Goal: Task Accomplishment & Management: Use online tool/utility

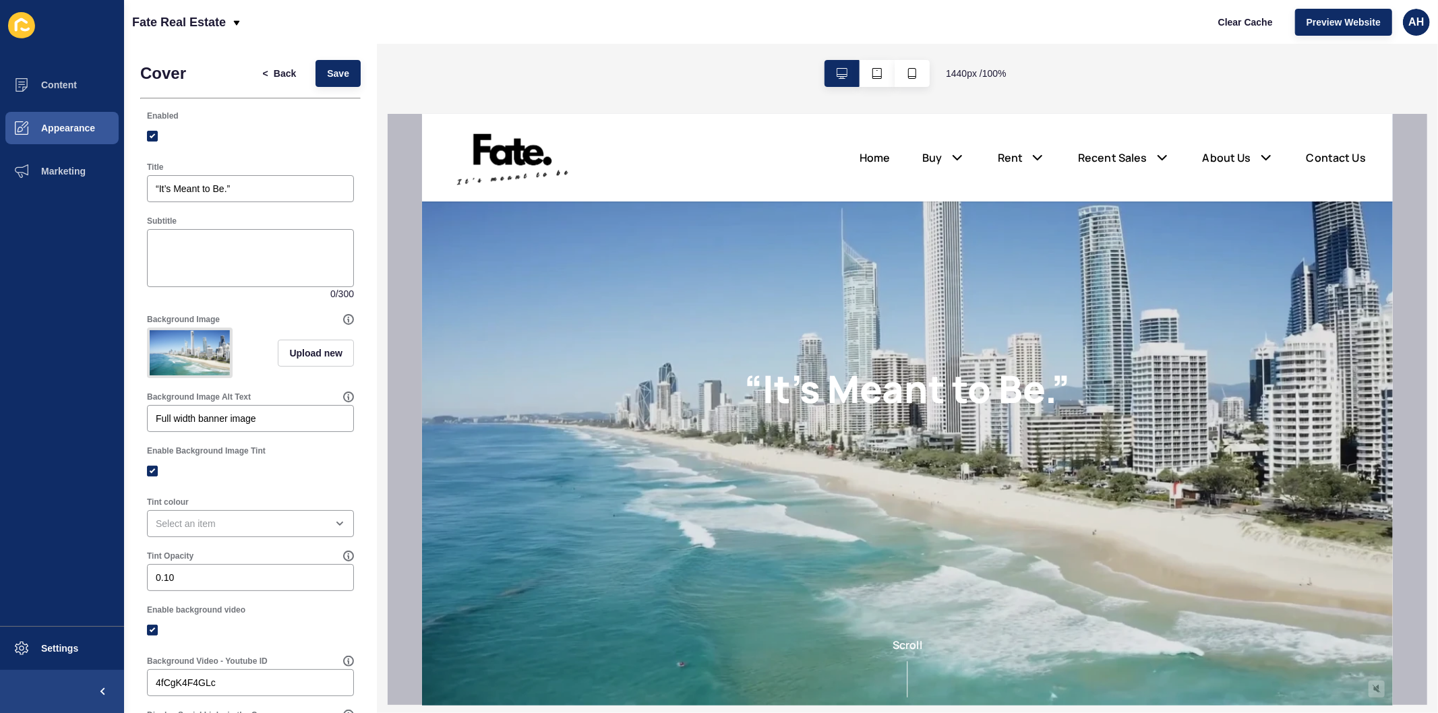
scroll to position [150, 0]
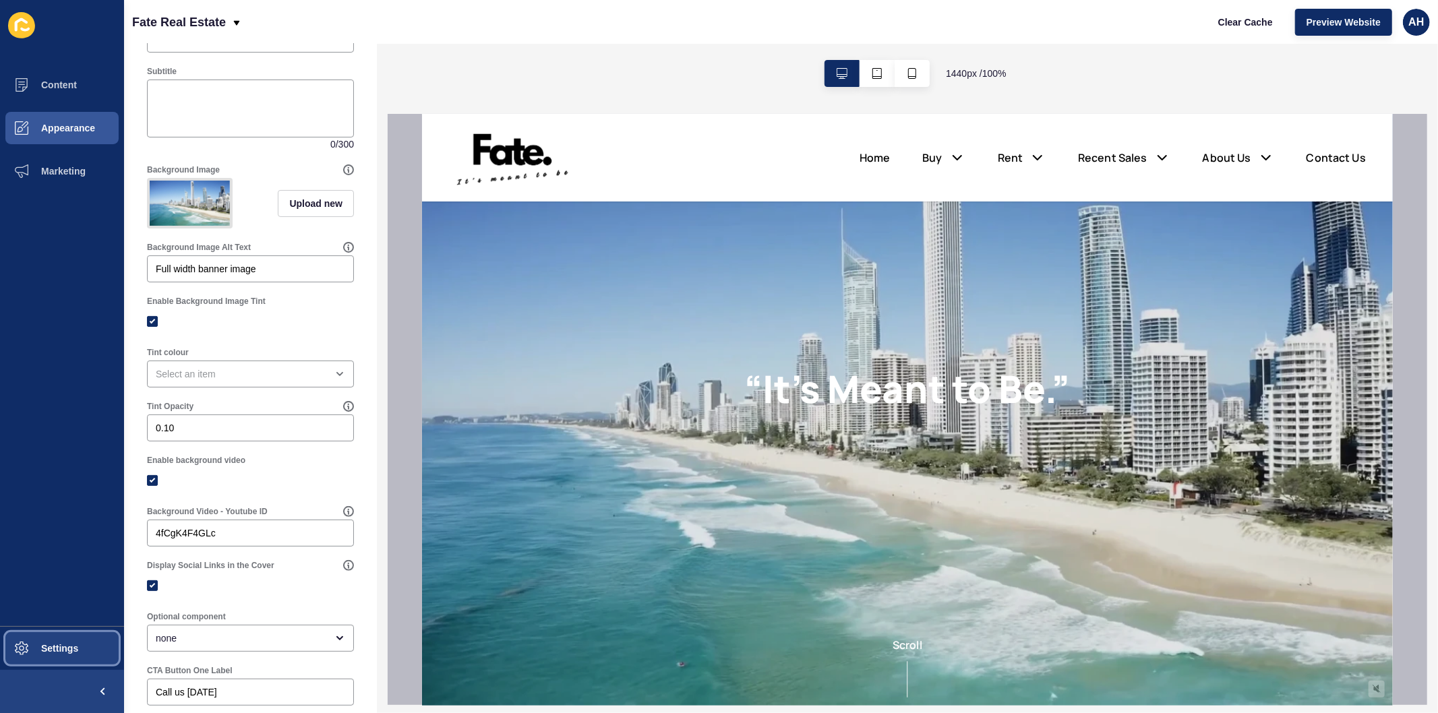
click at [69, 651] on span "Settings" at bounding box center [38, 648] width 80 height 11
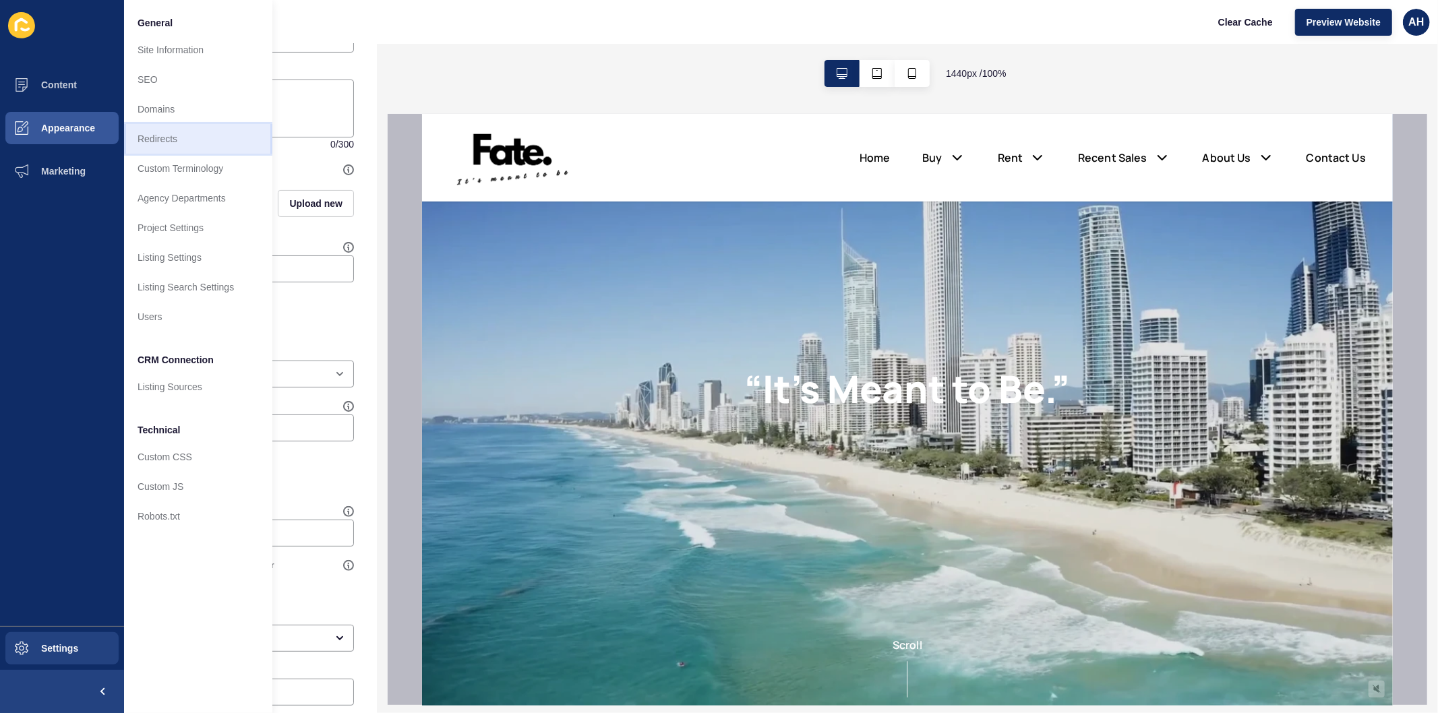
click at [177, 135] on link "Redirects" at bounding box center [198, 139] width 148 height 30
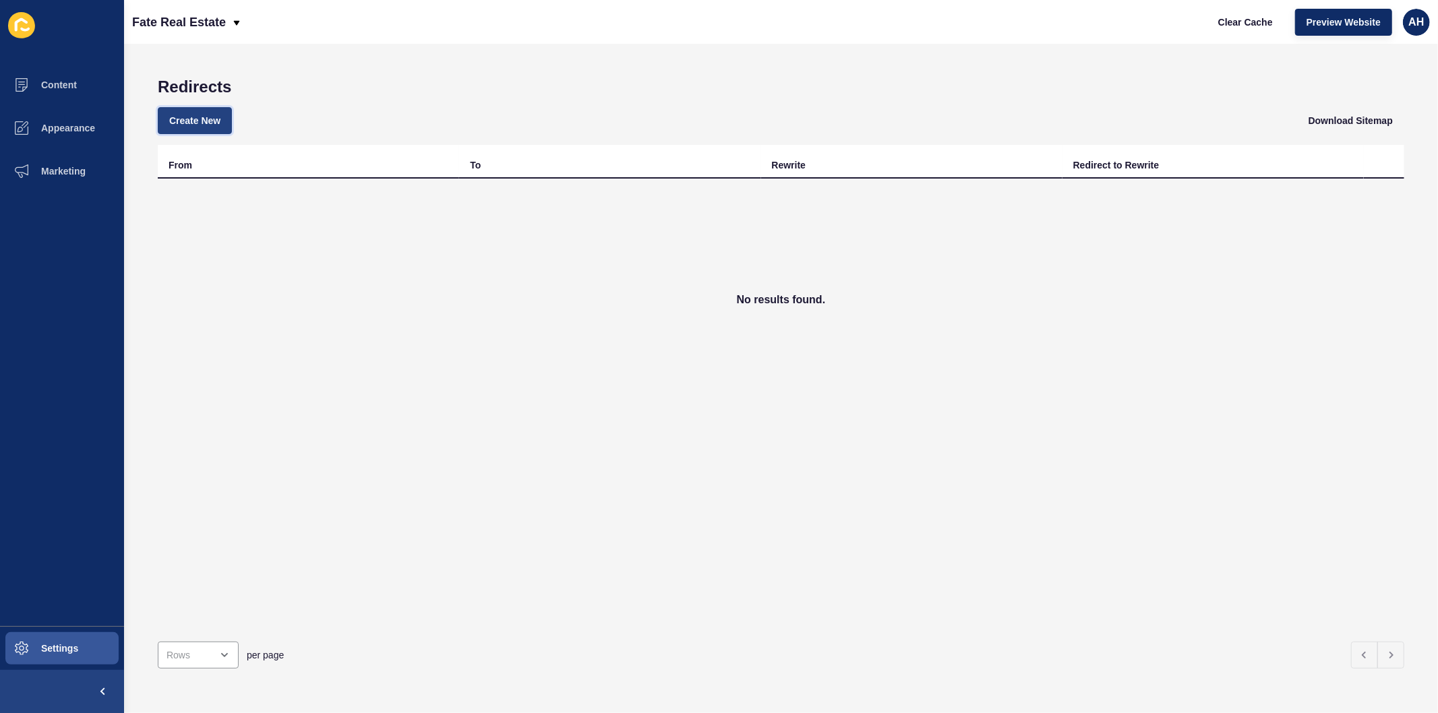
click at [203, 117] on span "Create New" at bounding box center [194, 120] width 51 height 13
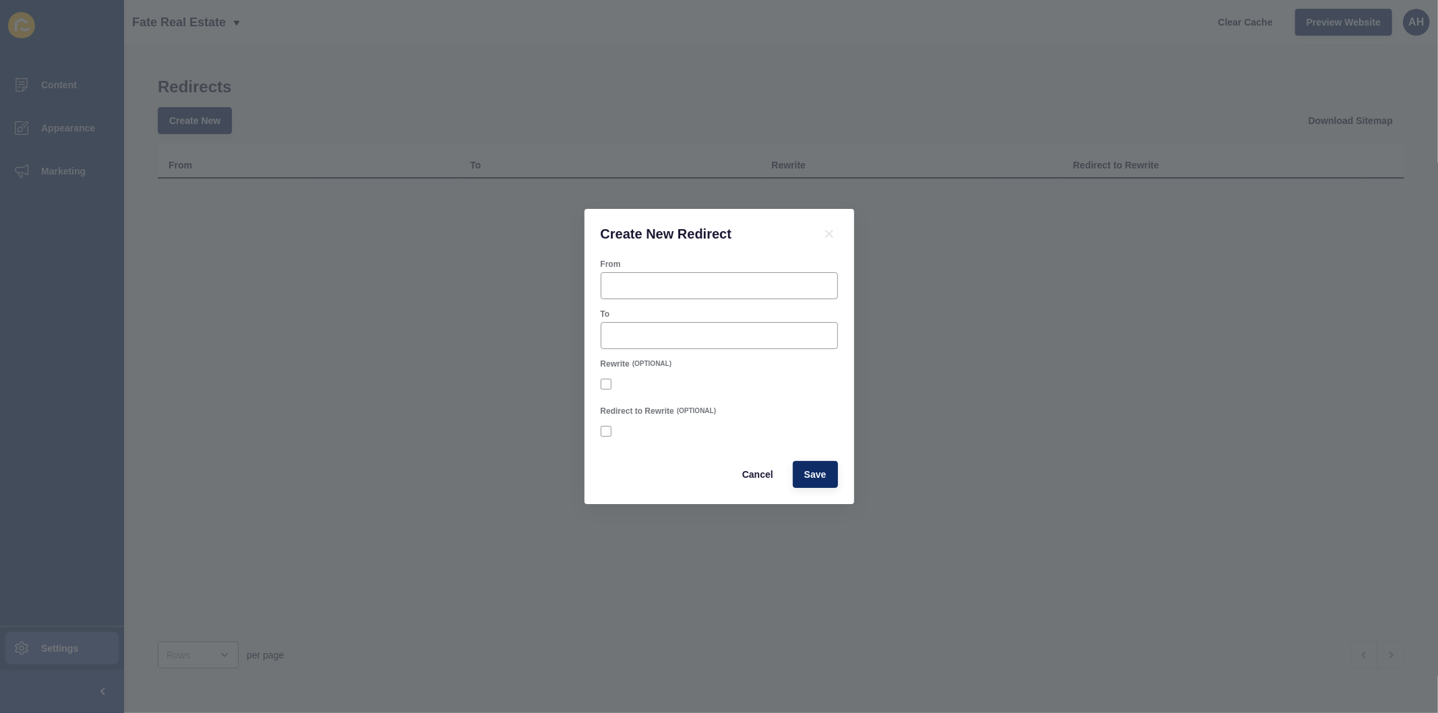
click at [407, 328] on div "Create New Redirect From To Rewrite (OPTIONAL) Redirect to Rewrite (OPTIONAL) C…" at bounding box center [719, 356] width 1438 height 713
click at [759, 480] on span "Cancel" at bounding box center [757, 474] width 31 height 13
